Goal: Navigation & Orientation: Find specific page/section

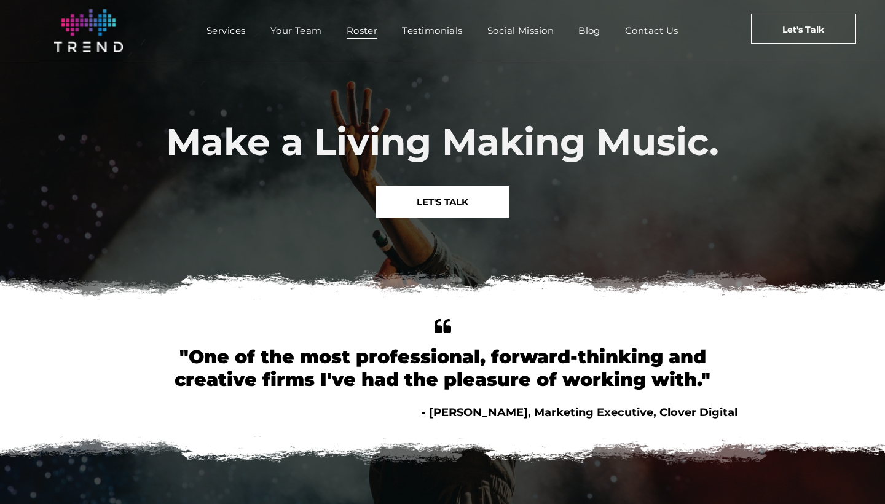
click at [360, 30] on span "Roster" at bounding box center [362, 31] width 31 height 18
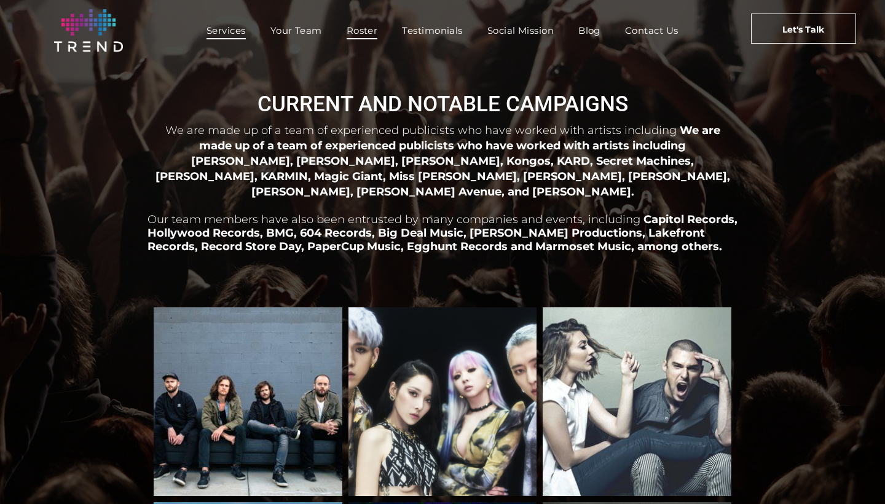
click at [239, 30] on span "Services" at bounding box center [226, 31] width 39 height 18
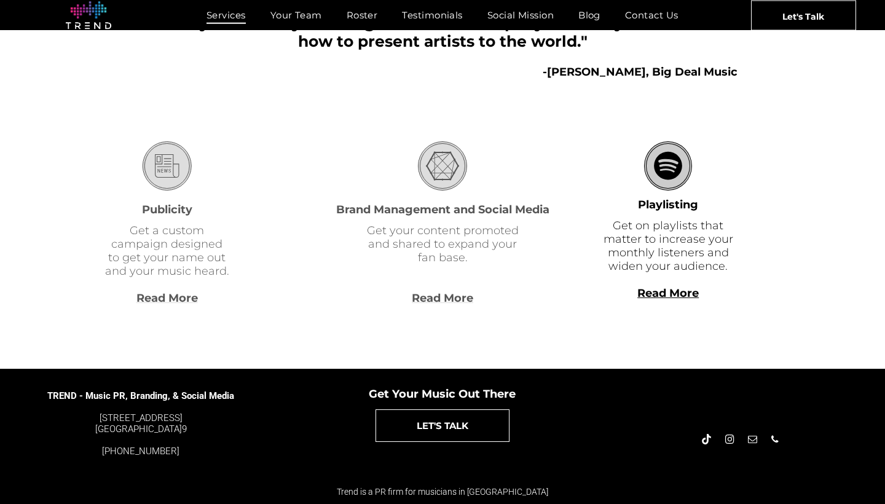
scroll to position [325, 0]
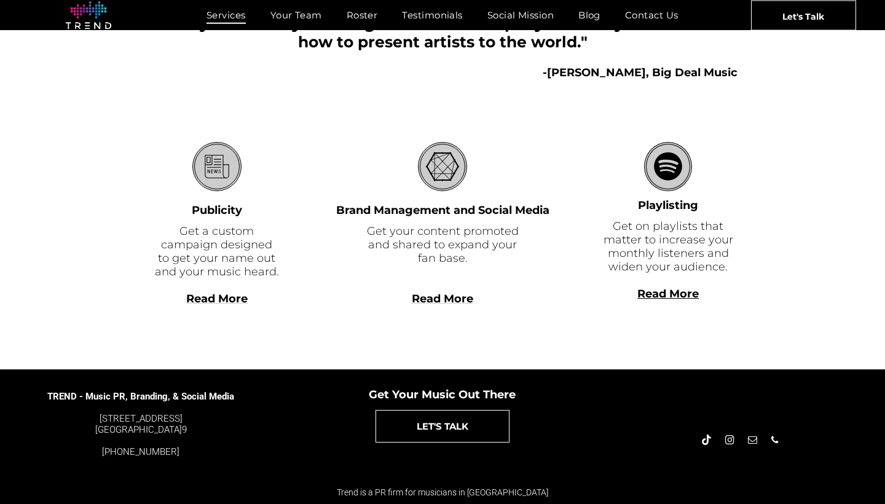
click at [231, 298] on span "Read More" at bounding box center [216, 299] width 61 height 14
